Goal: Answer question/provide support

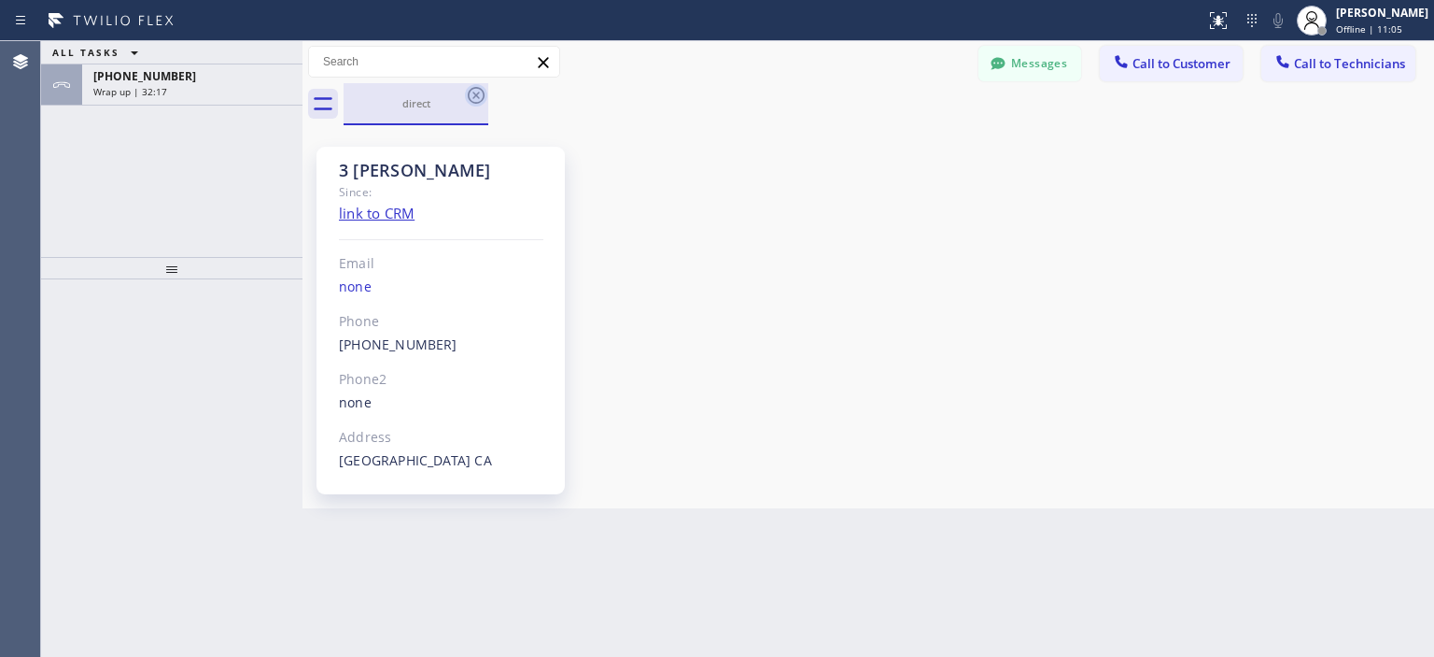
click at [473, 89] on icon at bounding box center [476, 95] width 17 height 17
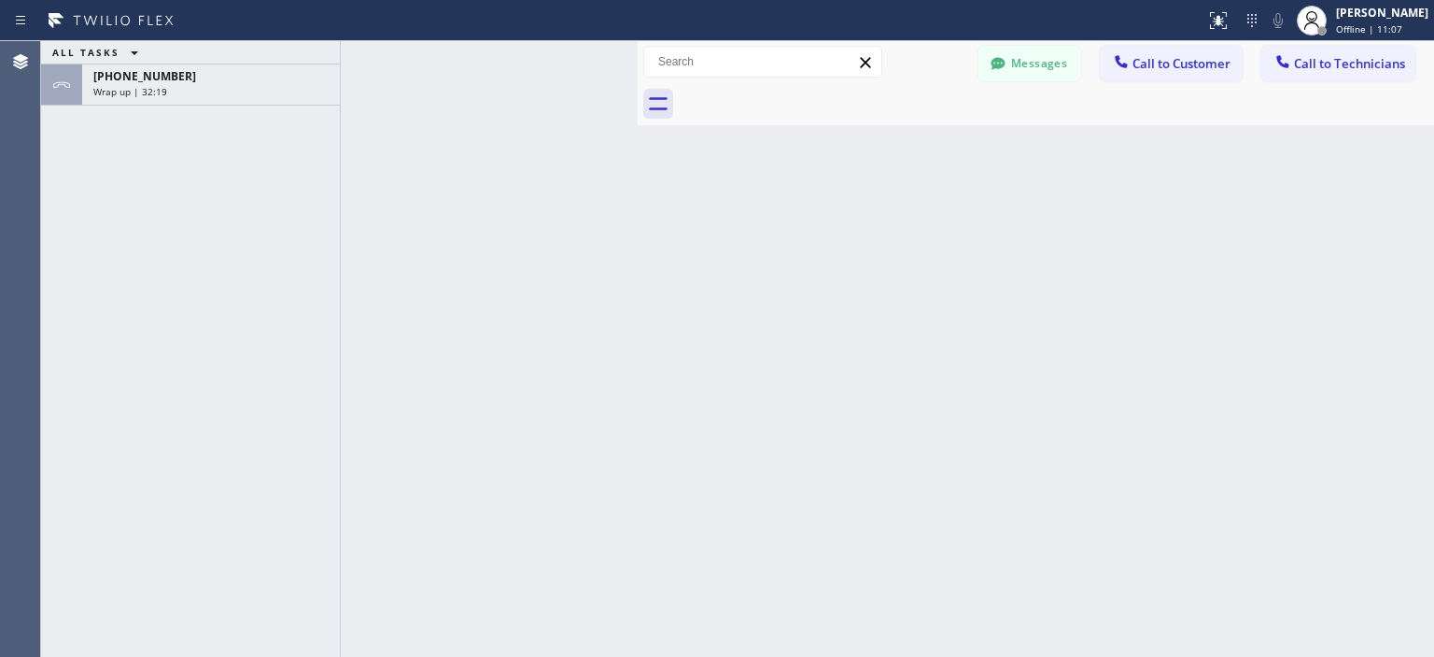
drag, startPoint x: 299, startPoint y: 89, endPoint x: 634, endPoint y: 118, distance: 336.5
click at [638, 118] on div at bounding box center [638, 348] width 0 height 615
click at [231, 71] on div "[PHONE_NUMBER]" at bounding box center [210, 76] width 235 height 16
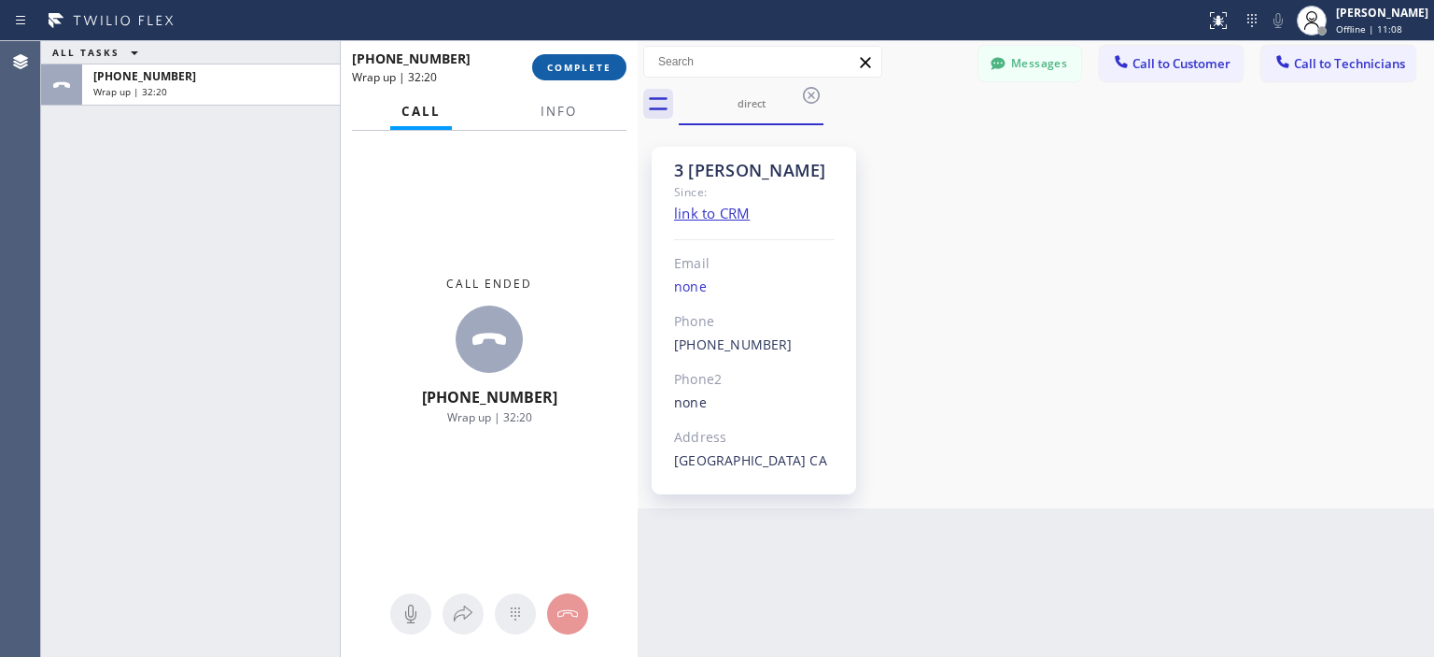
click at [588, 75] on button "COMPLETE" at bounding box center [579, 67] width 94 height 26
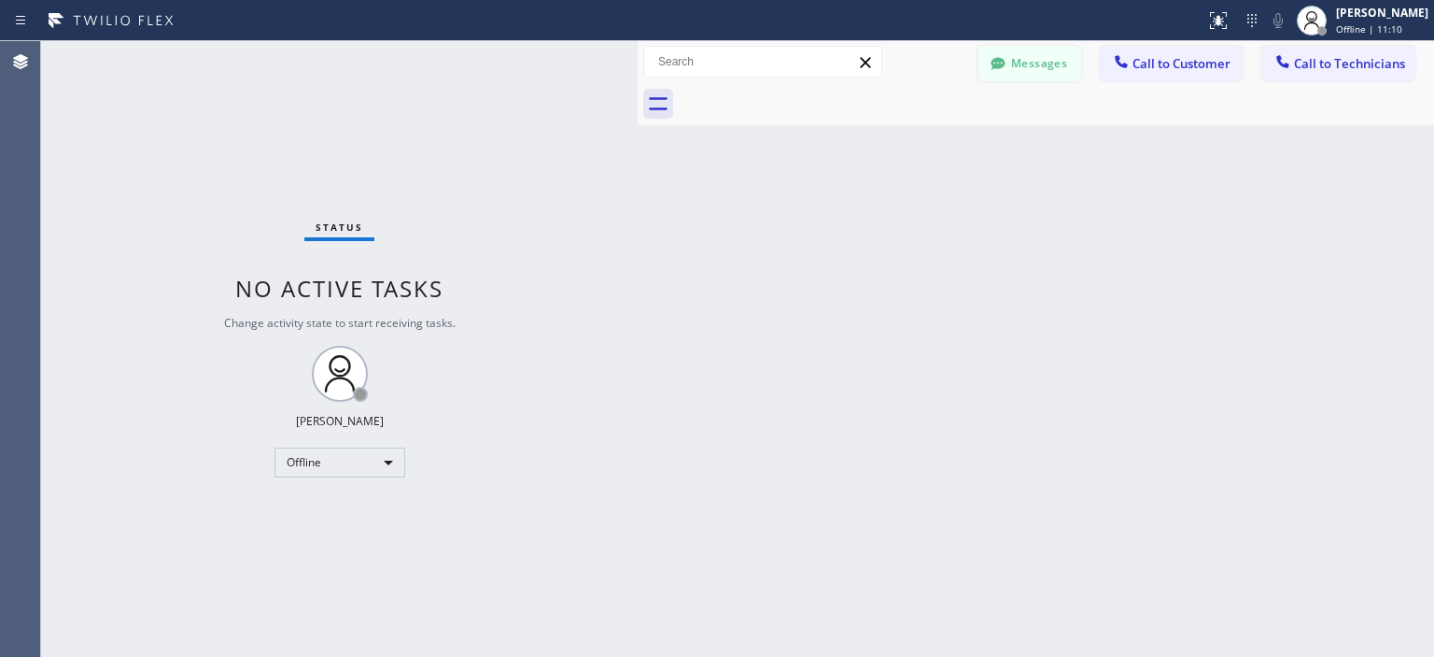
click at [1042, 60] on button "Messages" at bounding box center [1030, 63] width 103 height 35
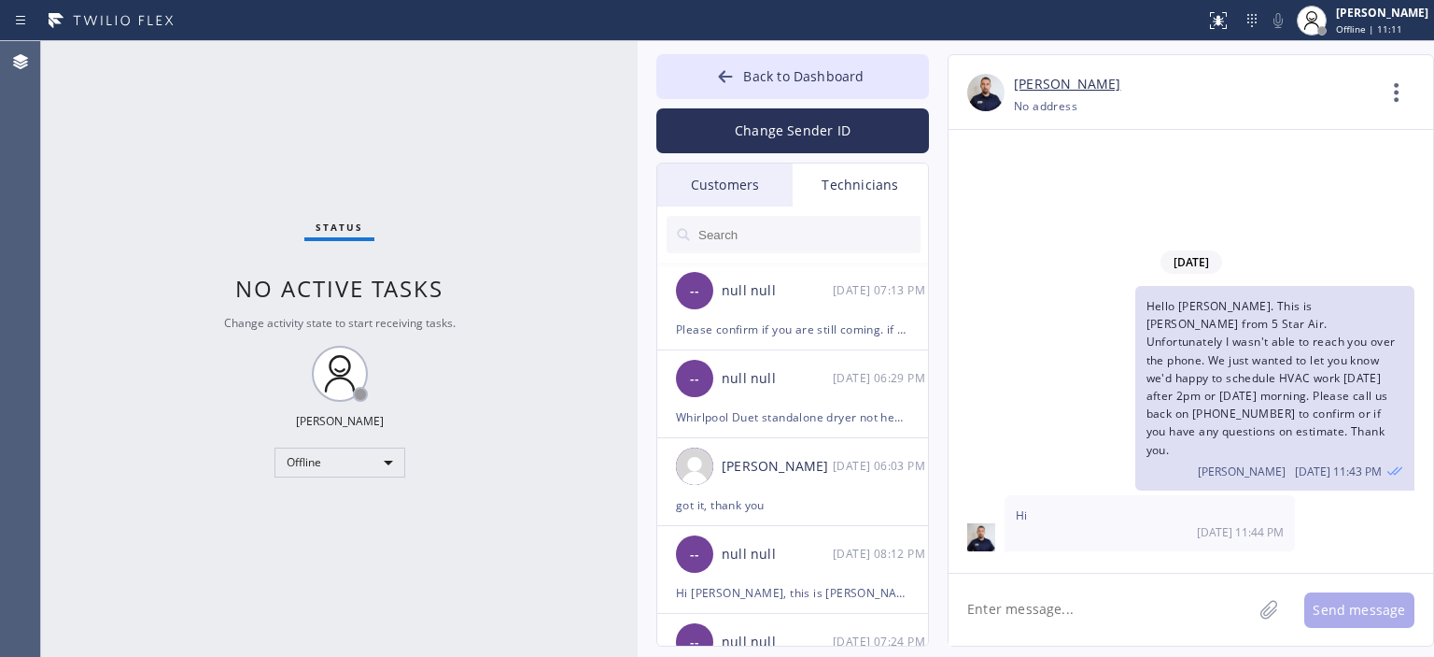
click at [725, 179] on div "Customers" at bounding box center [724, 184] width 135 height 43
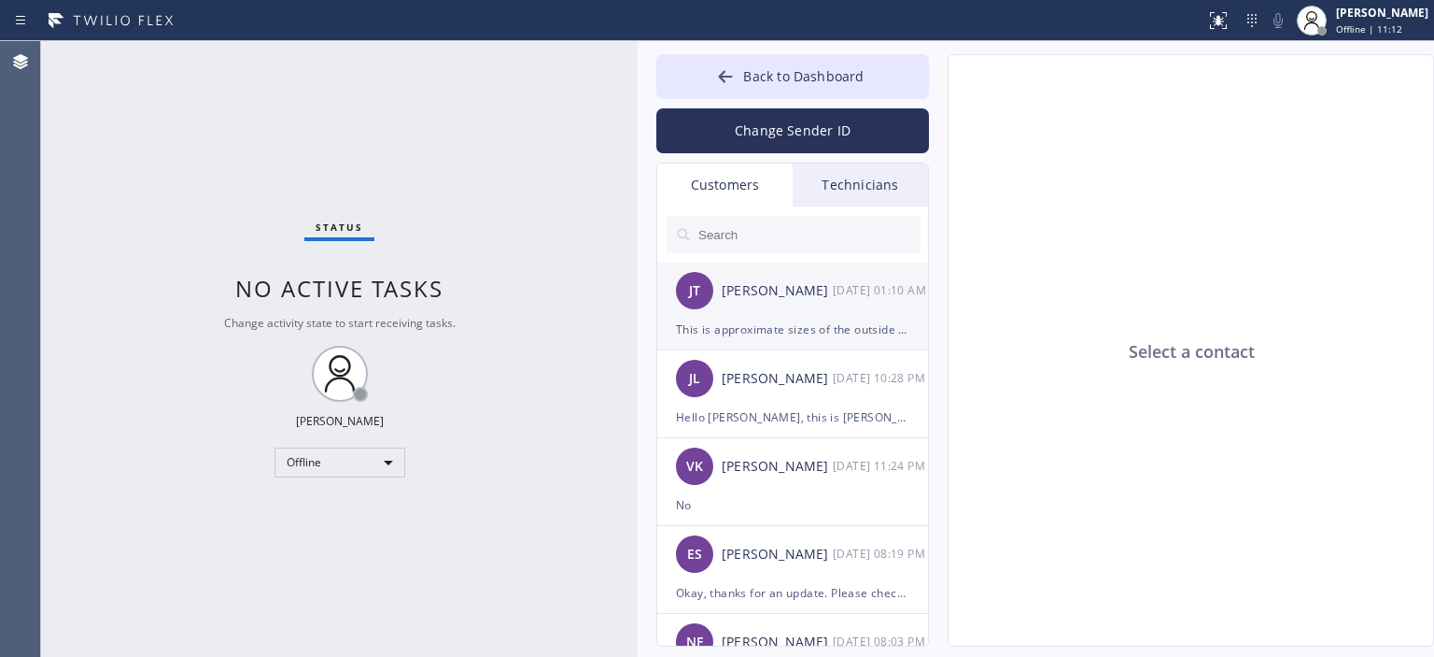
click at [826, 306] on div "[PERSON_NAME] [PERSON_NAME] [DATE] 01:10 AM" at bounding box center [793, 290] width 273 height 56
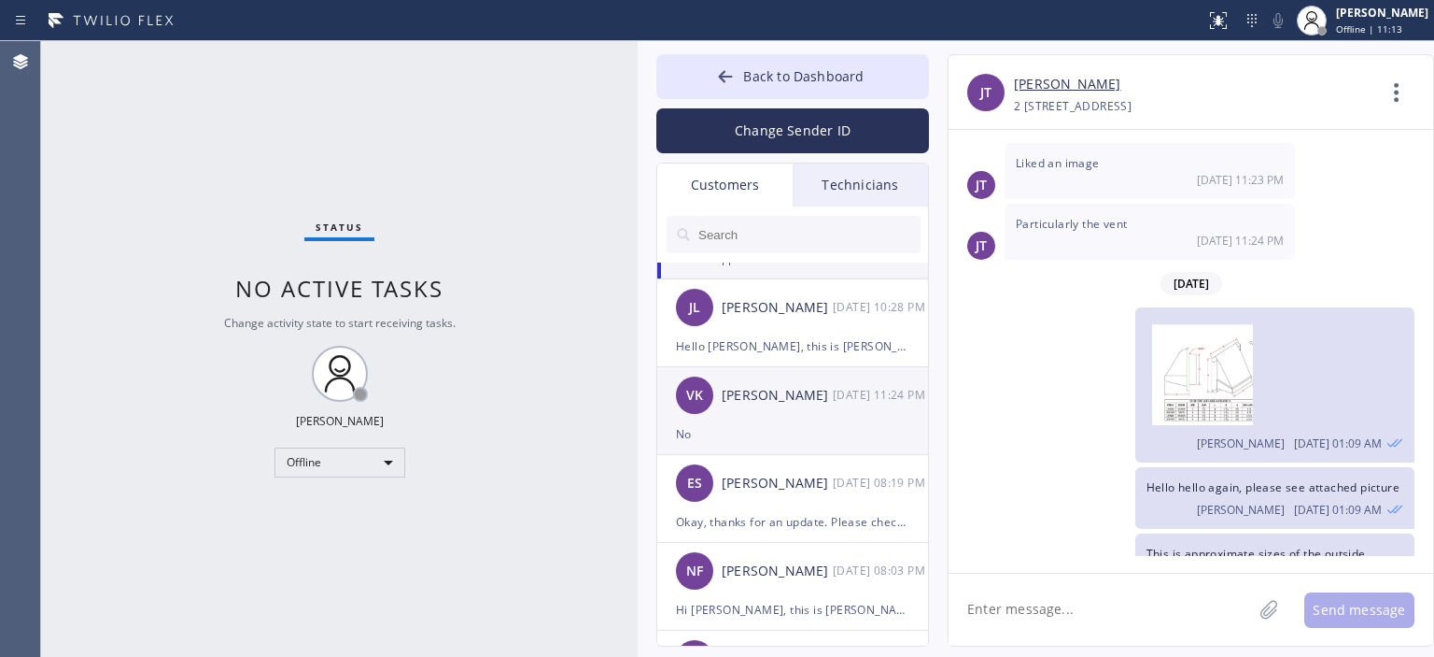
scroll to position [71, 0]
click at [837, 384] on div "[DATE] 11:24 PM" at bounding box center [881, 394] width 97 height 21
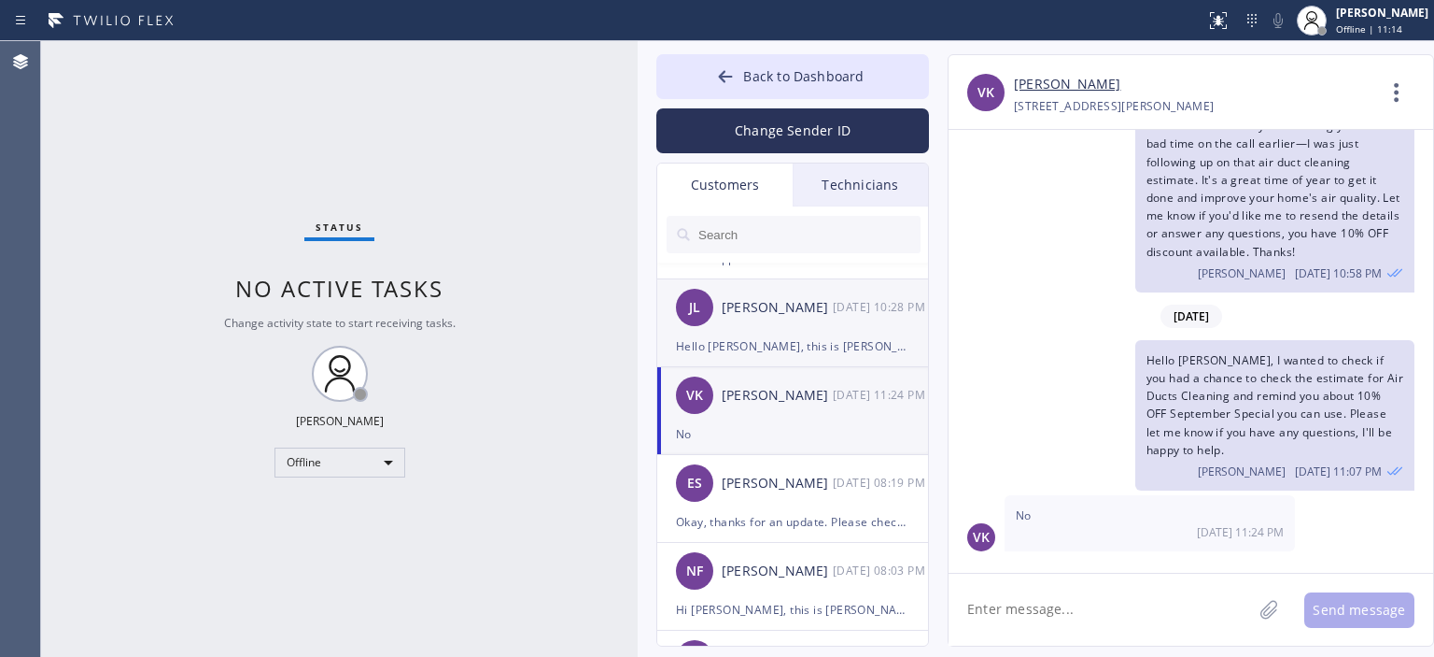
scroll to position [62, 0]
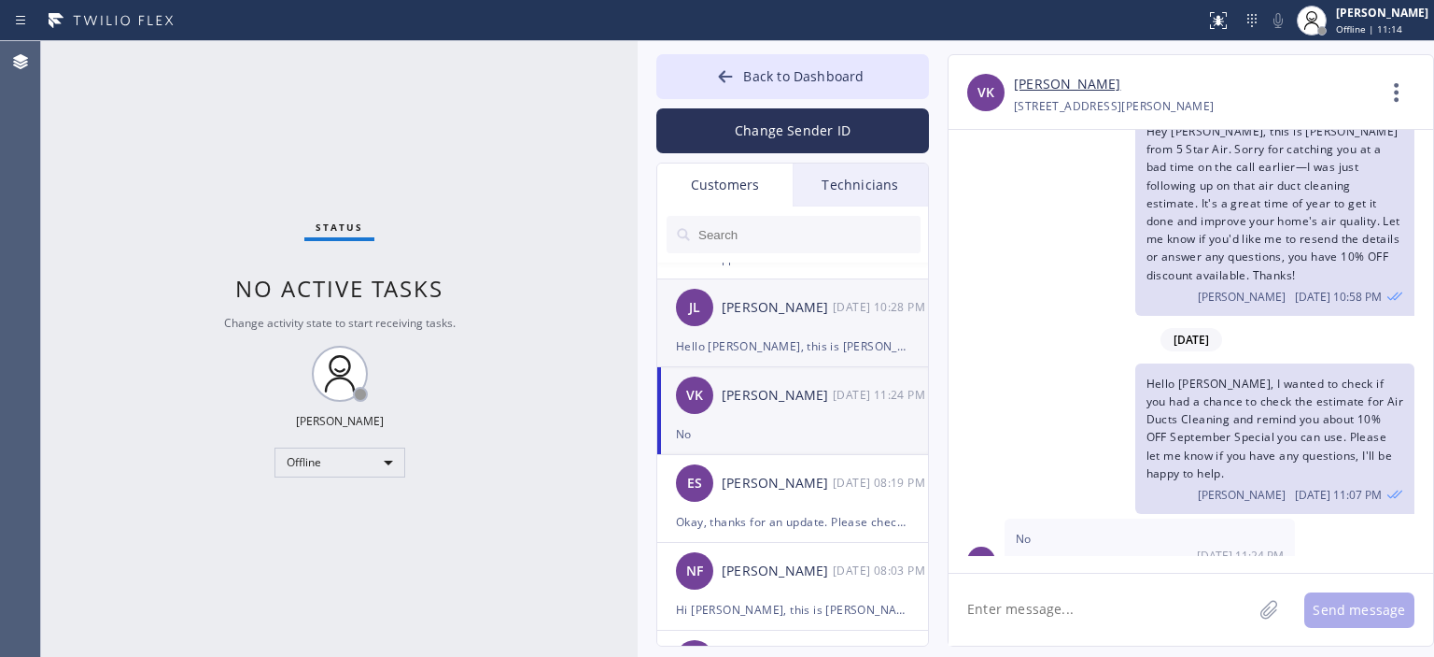
click at [803, 314] on div "[PERSON_NAME]" at bounding box center [777, 307] width 111 height 21
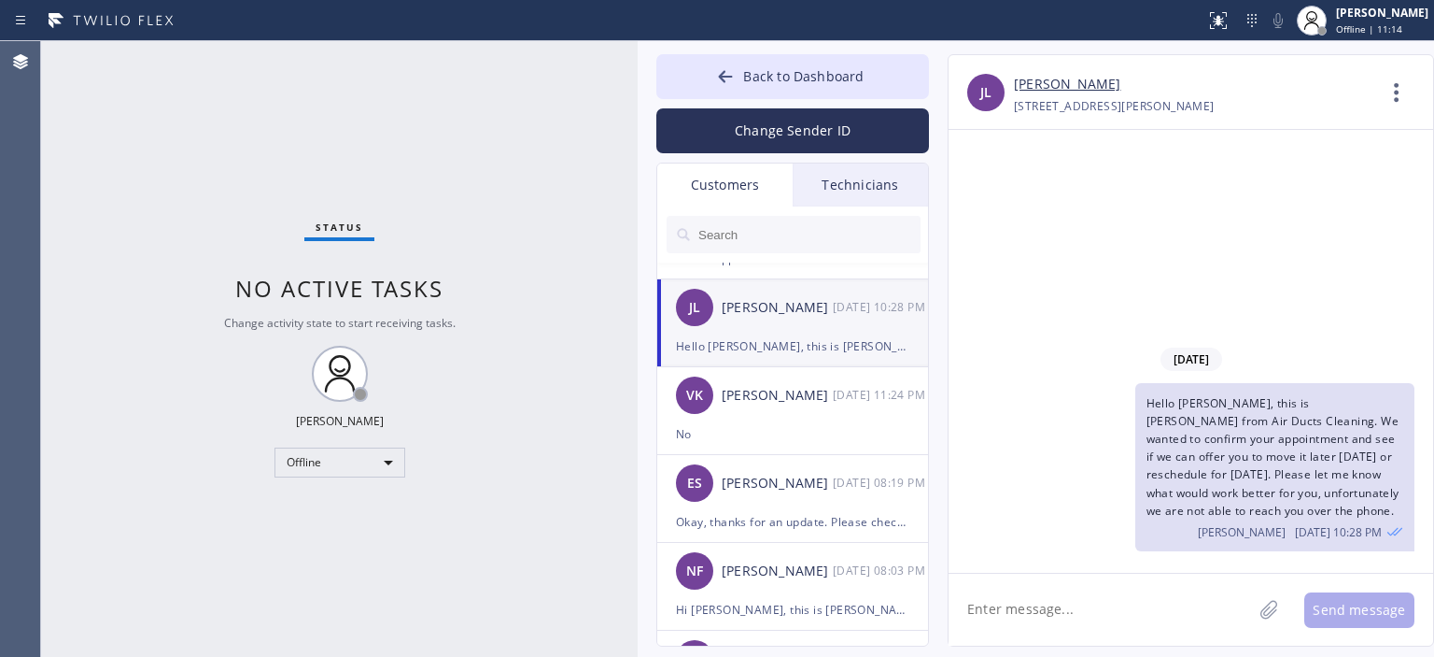
scroll to position [0, 0]
click at [77, 227] on div "Status No active tasks Change activity state to start receiving tasks. [PERSON_…" at bounding box center [339, 348] width 597 height 615
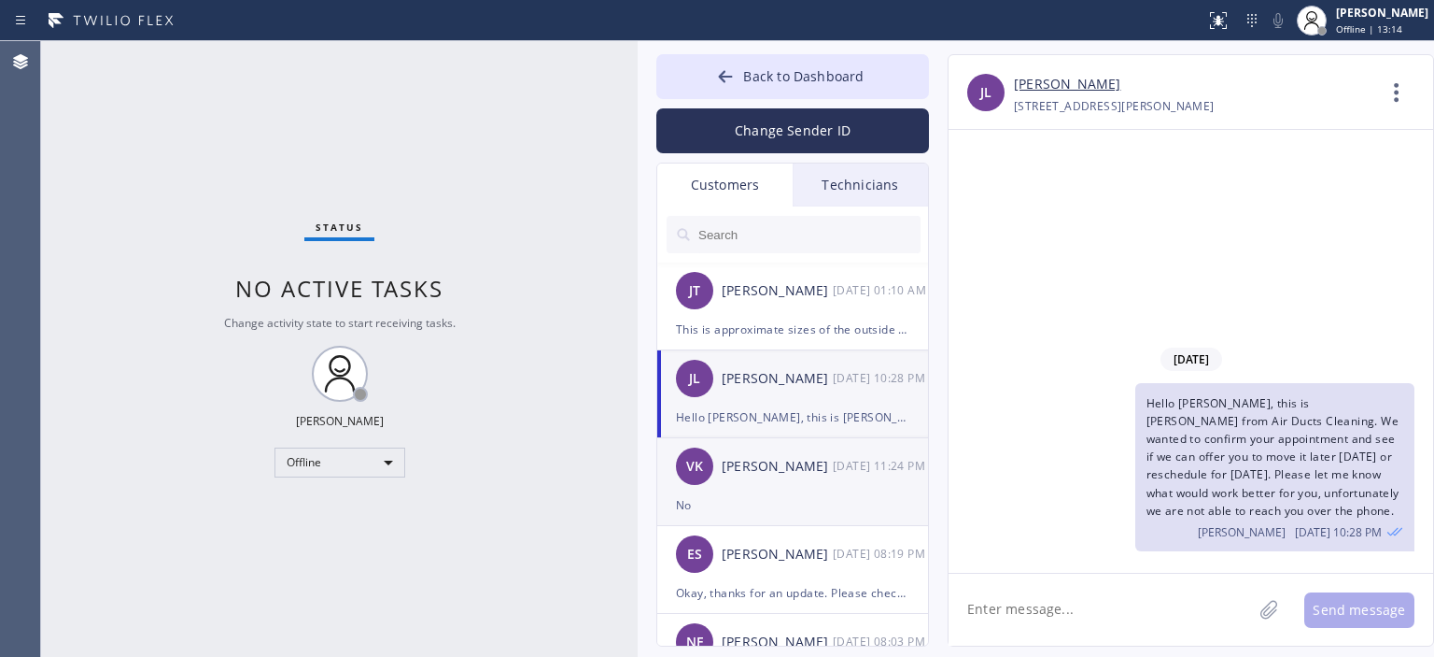
click at [812, 461] on div "[PERSON_NAME]" at bounding box center [777, 466] width 111 height 21
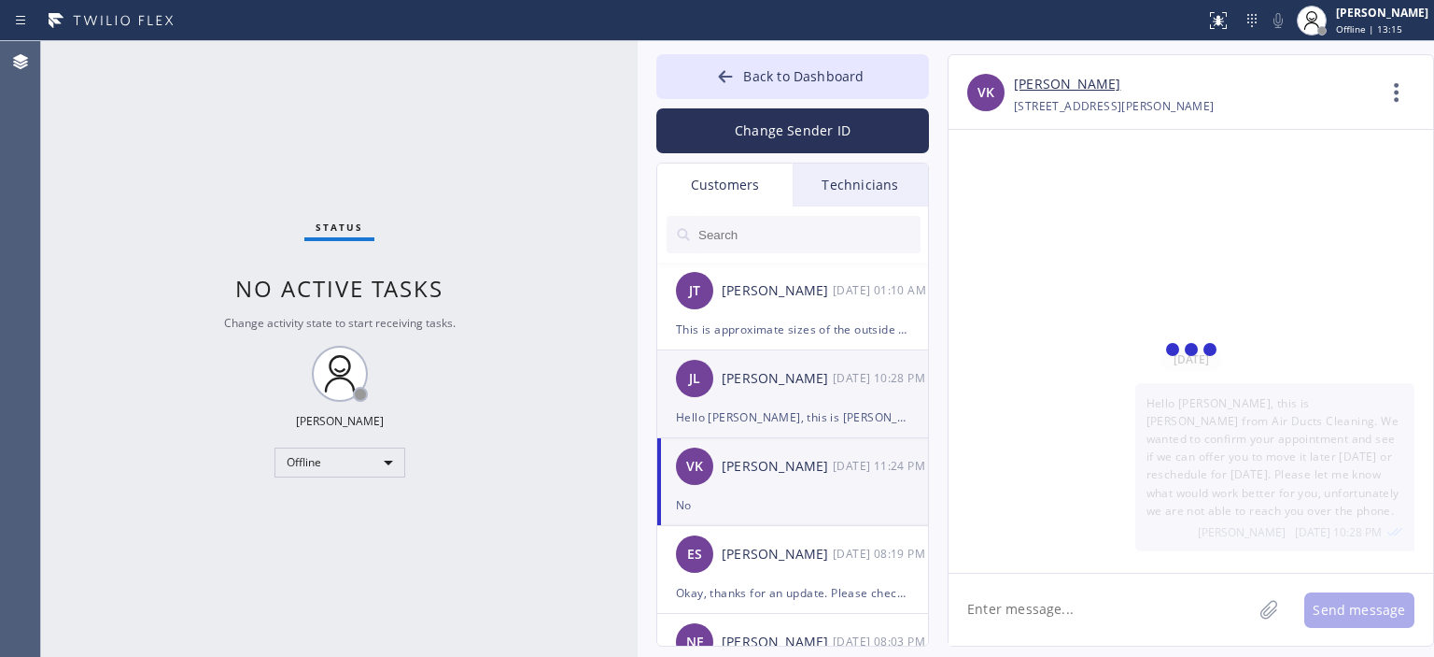
scroll to position [62, 0]
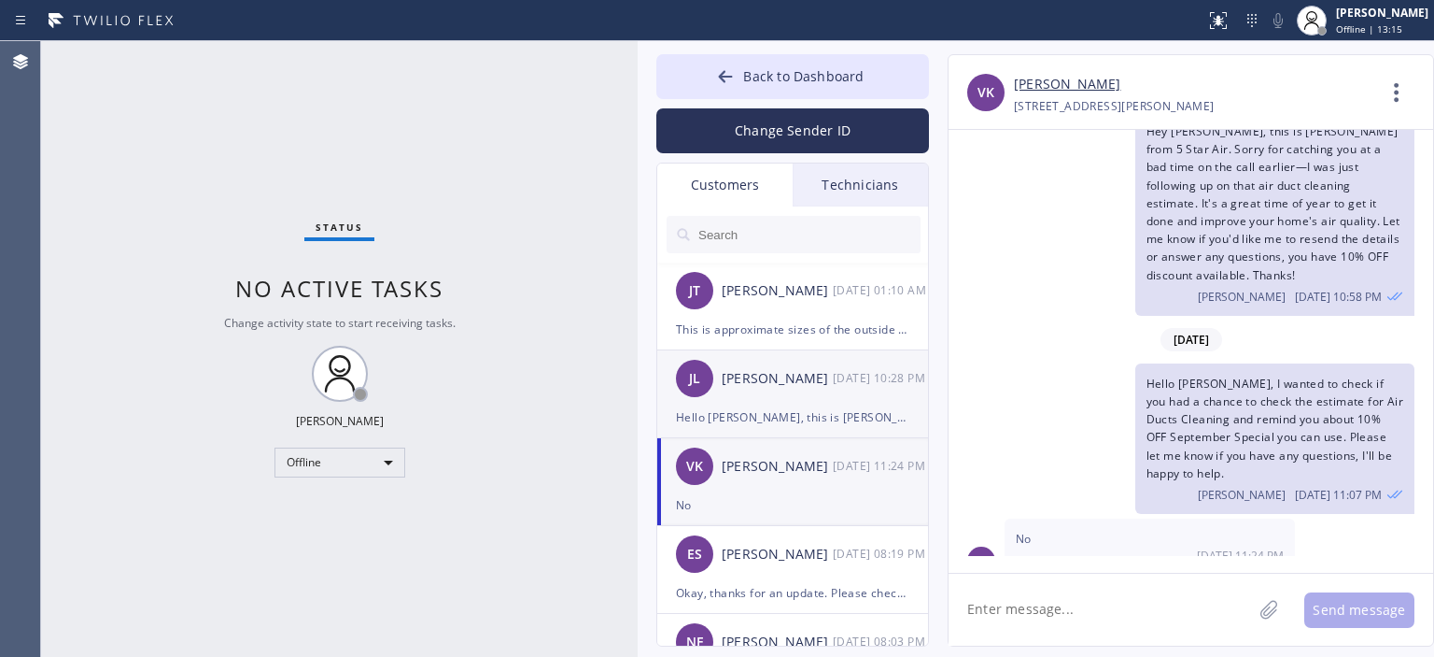
click at [810, 403] on div "[PERSON_NAME] [DATE] 10:28 PM" at bounding box center [793, 378] width 273 height 56
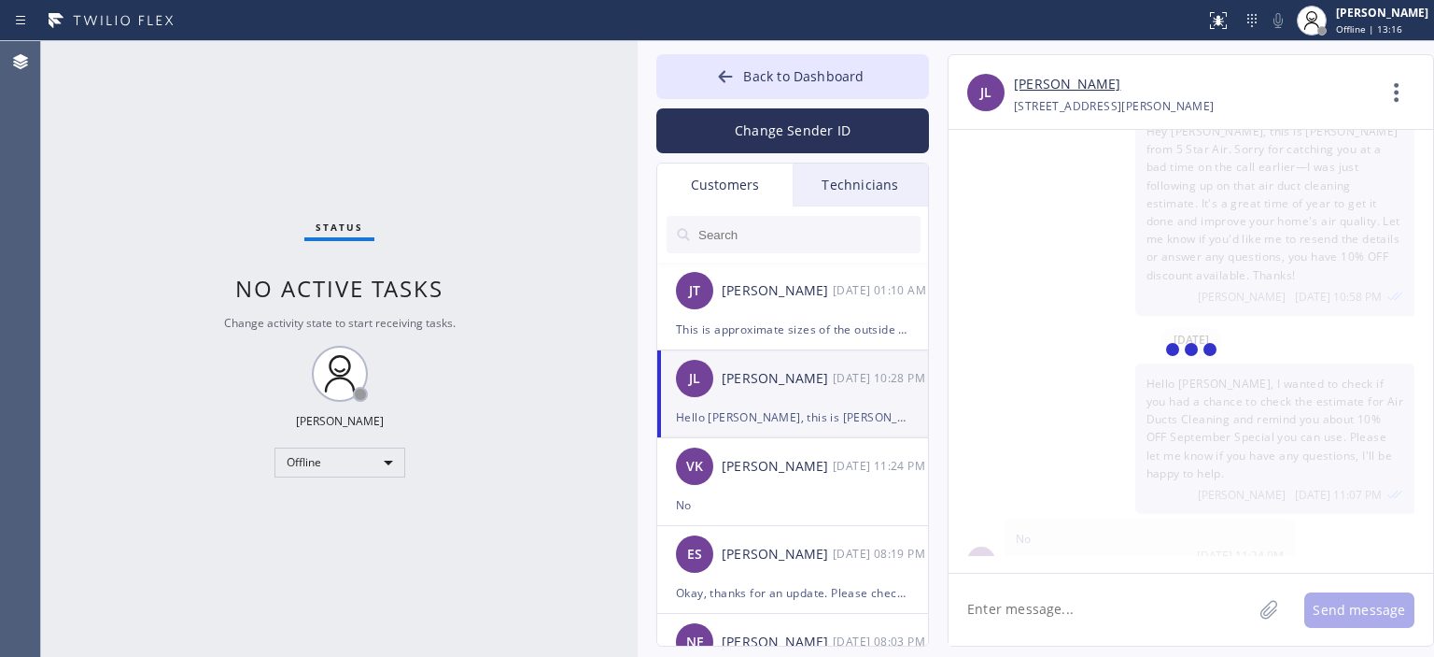
scroll to position [0, 0]
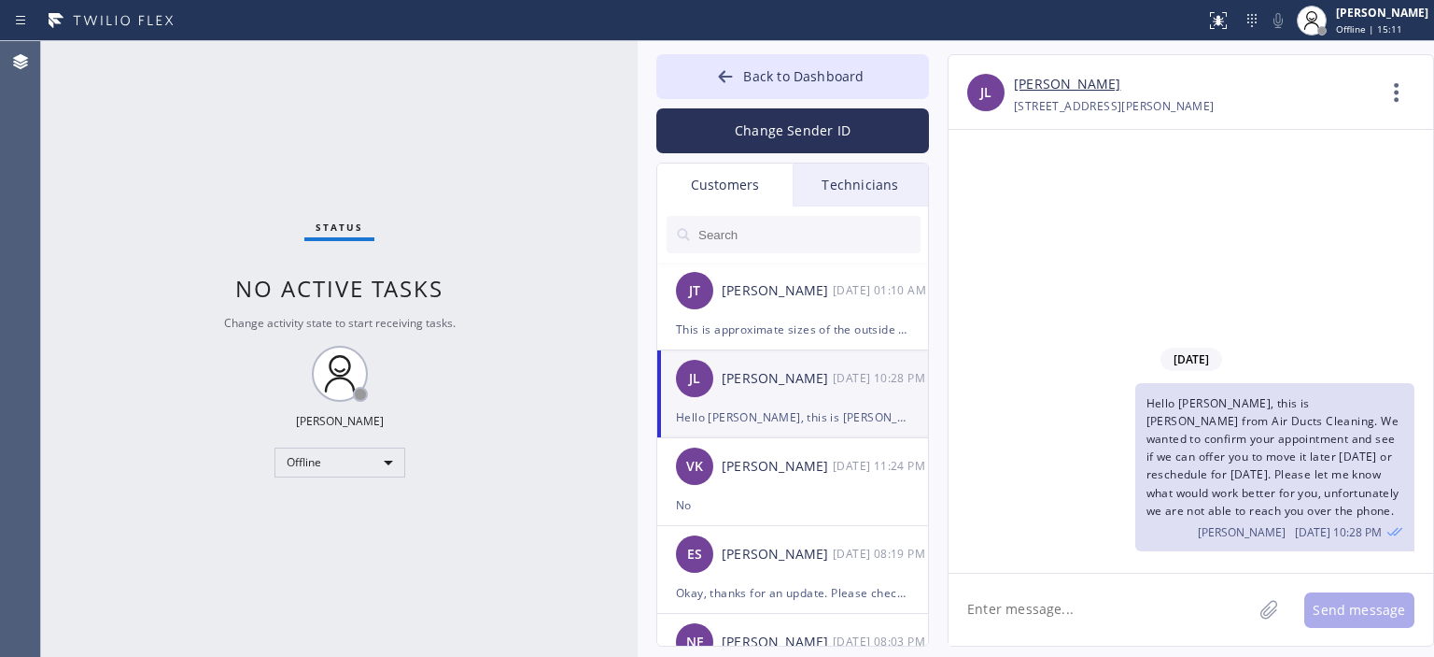
click at [71, 219] on div "Status No active tasks Change activity state to start receiving tasks. [PERSON_…" at bounding box center [339, 348] width 597 height 615
click at [66, 322] on div "Status No active tasks Change activity state to start receiving tasks. [PERSON_…" at bounding box center [339, 348] width 597 height 615
click at [101, 213] on div "Status No active tasks Change activity state to start receiving tasks. [PERSON_…" at bounding box center [339, 348] width 597 height 615
click at [95, 216] on div "Status No active tasks Change activity state to start receiving tasks. [PERSON_…" at bounding box center [339, 348] width 597 height 615
click at [366, 458] on div "Offline" at bounding box center [340, 462] width 131 height 30
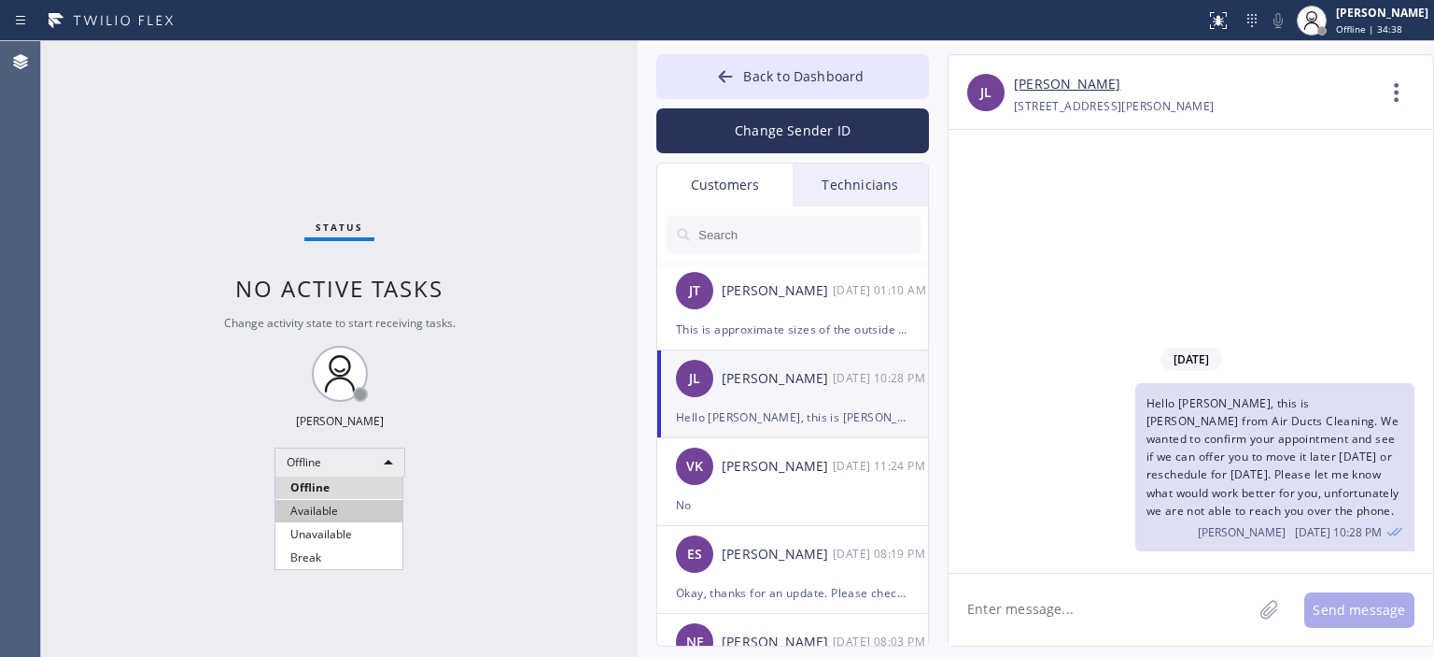
click at [344, 508] on li "Available" at bounding box center [338, 511] width 127 height 22
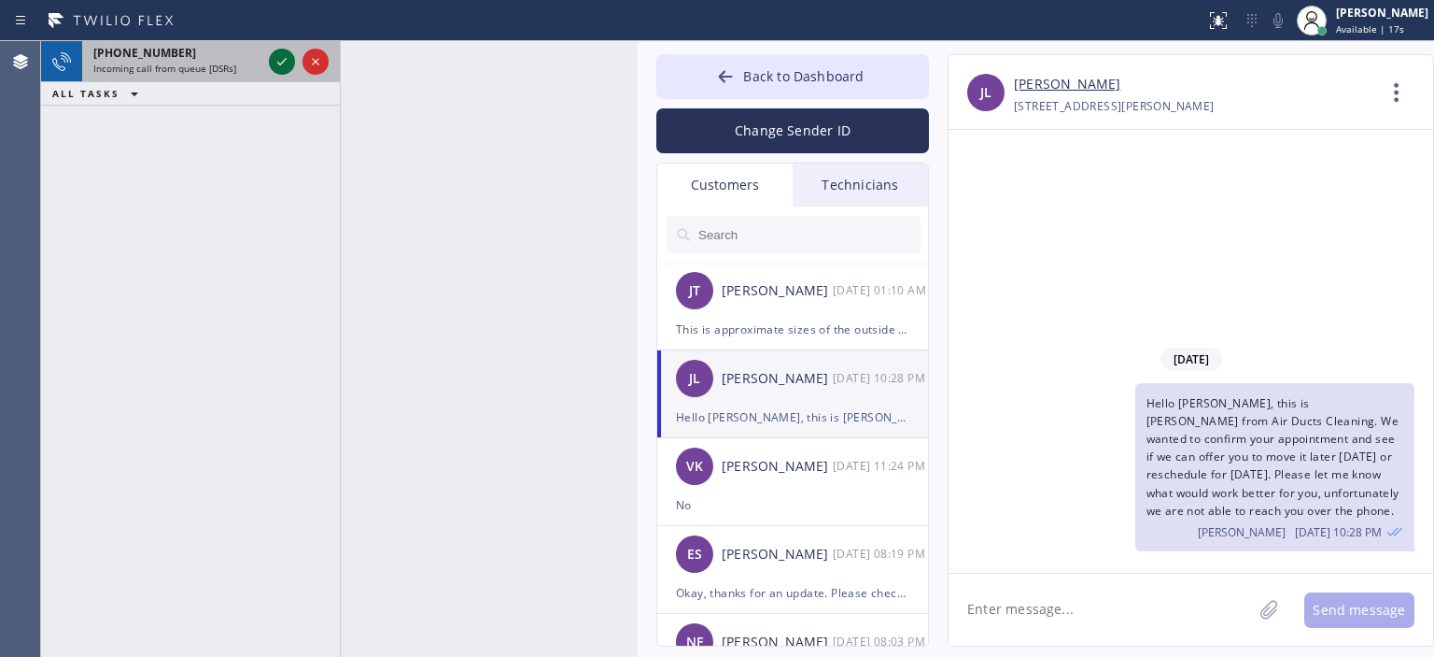
click at [282, 62] on icon at bounding box center [281, 61] width 9 height 7
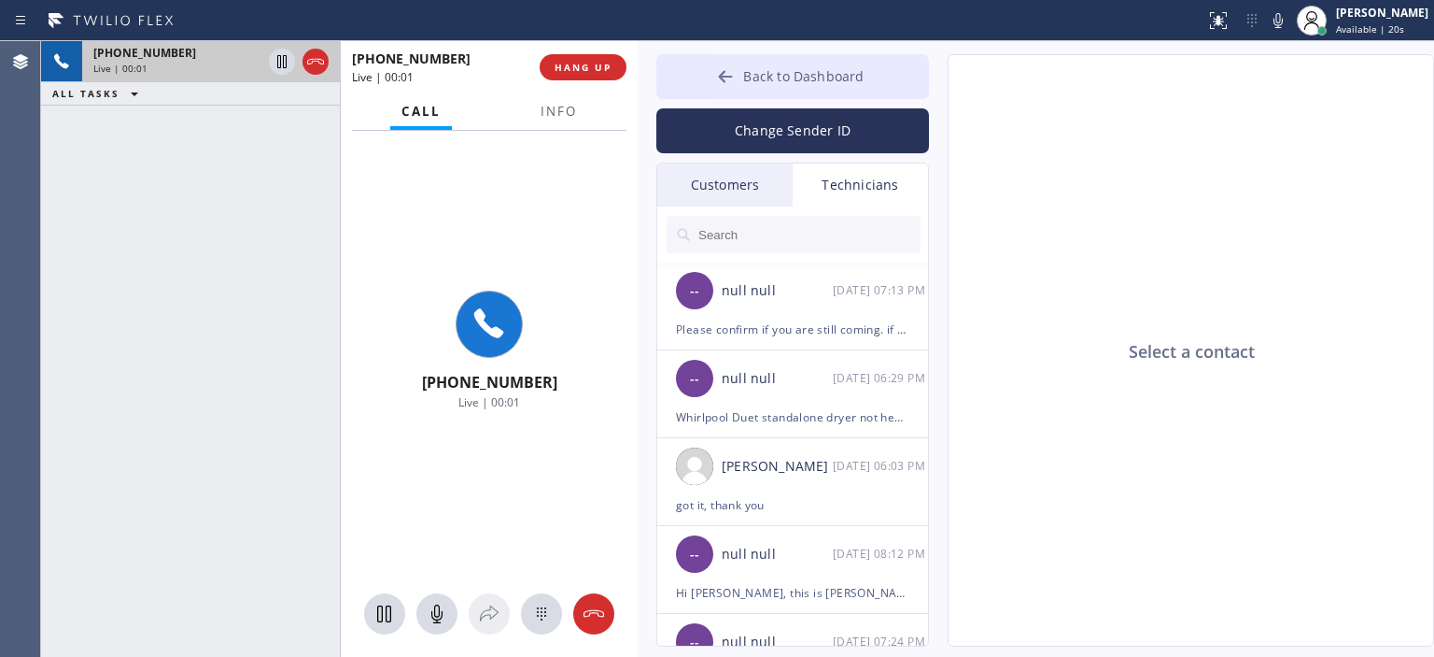
click at [703, 78] on button "Back to Dashboard" at bounding box center [793, 76] width 273 height 45
